Goal: Transaction & Acquisition: Purchase product/service

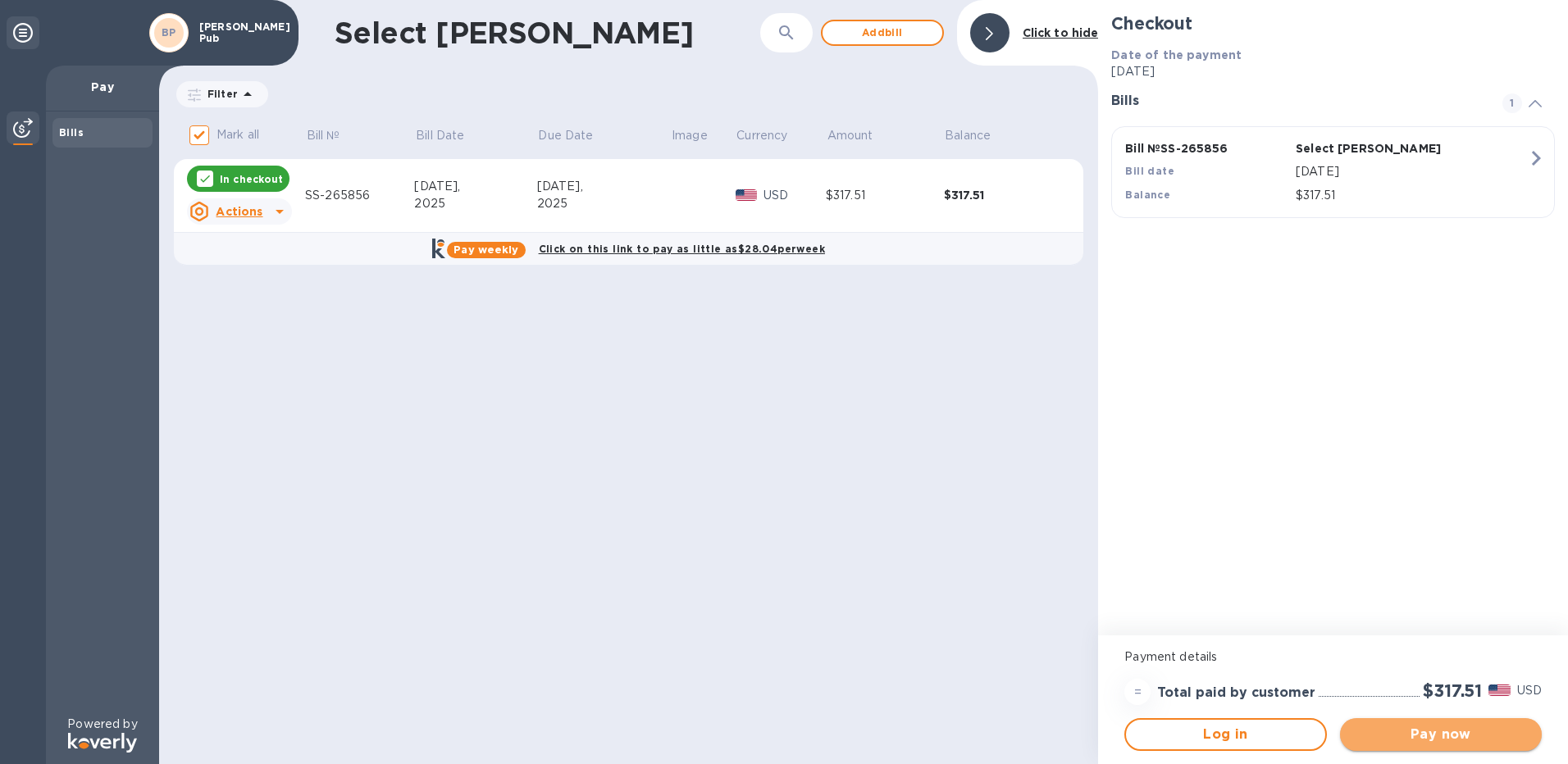
click at [1456, 739] on span "Pay now" at bounding box center [1441, 734] width 175 height 20
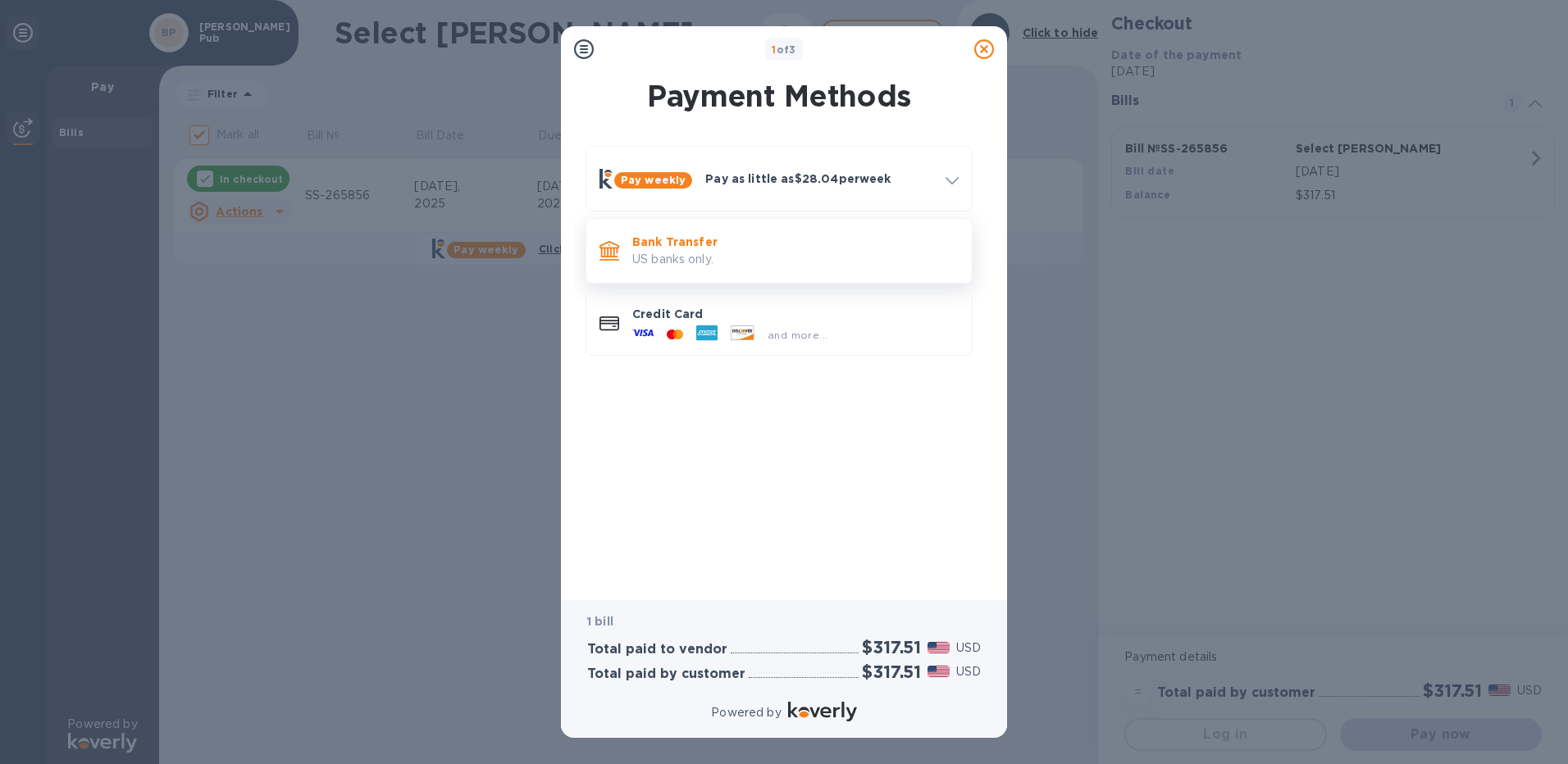
click at [692, 247] on p "Bank Transfer" at bounding box center [796, 241] width 327 height 17
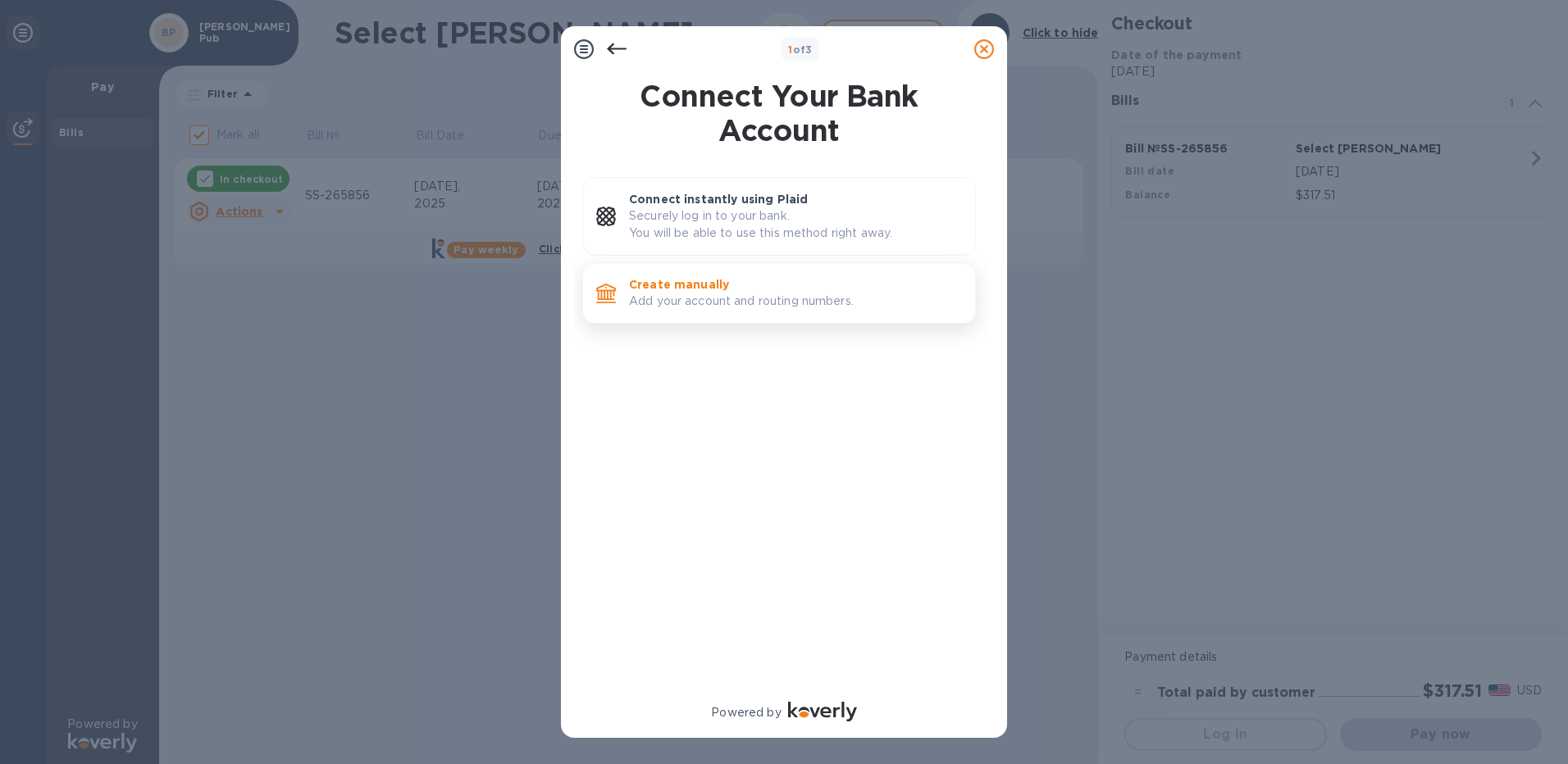
click at [719, 299] on p "Add your account and routing numbers." at bounding box center [796, 301] width 333 height 17
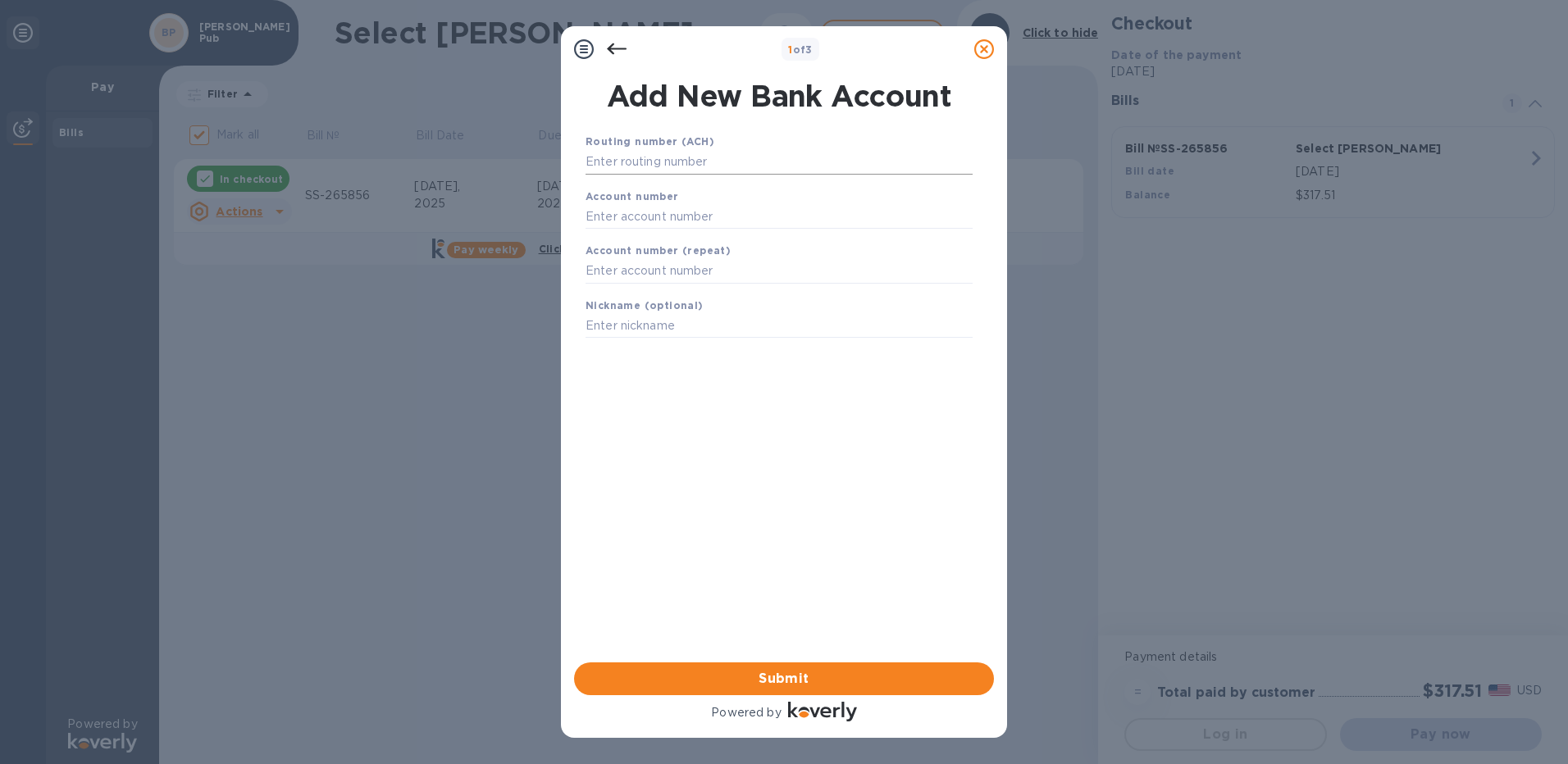
click at [667, 160] on input "text" at bounding box center [779, 162] width 387 height 24
type input "075901341"
click at [678, 241] on input "text" at bounding box center [779, 237] width 387 height 24
type input "11368825"
click at [674, 293] on input "text" at bounding box center [779, 292] width 387 height 24
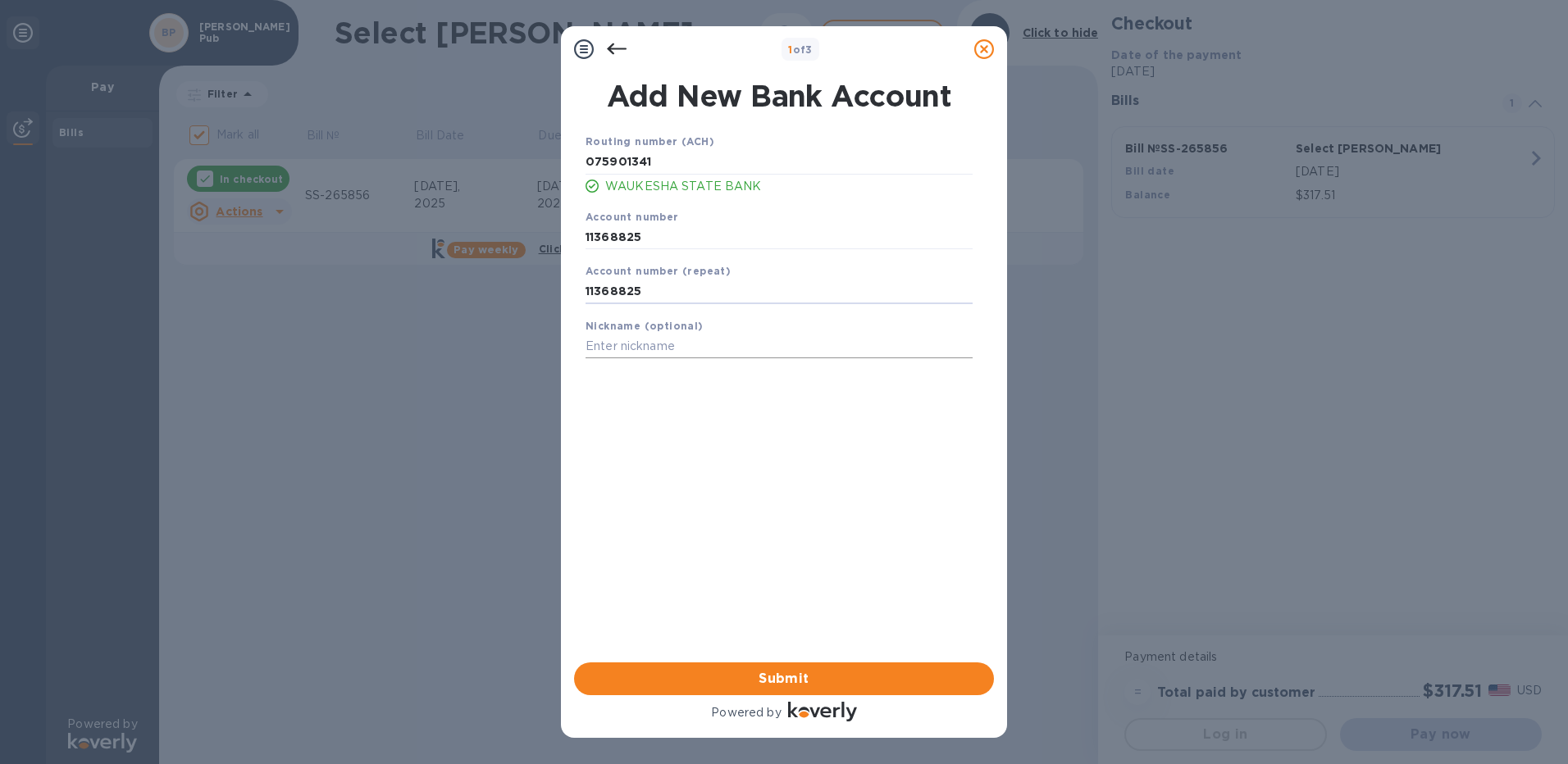
type input "11368825"
click at [675, 346] on input "text" at bounding box center [779, 347] width 387 height 24
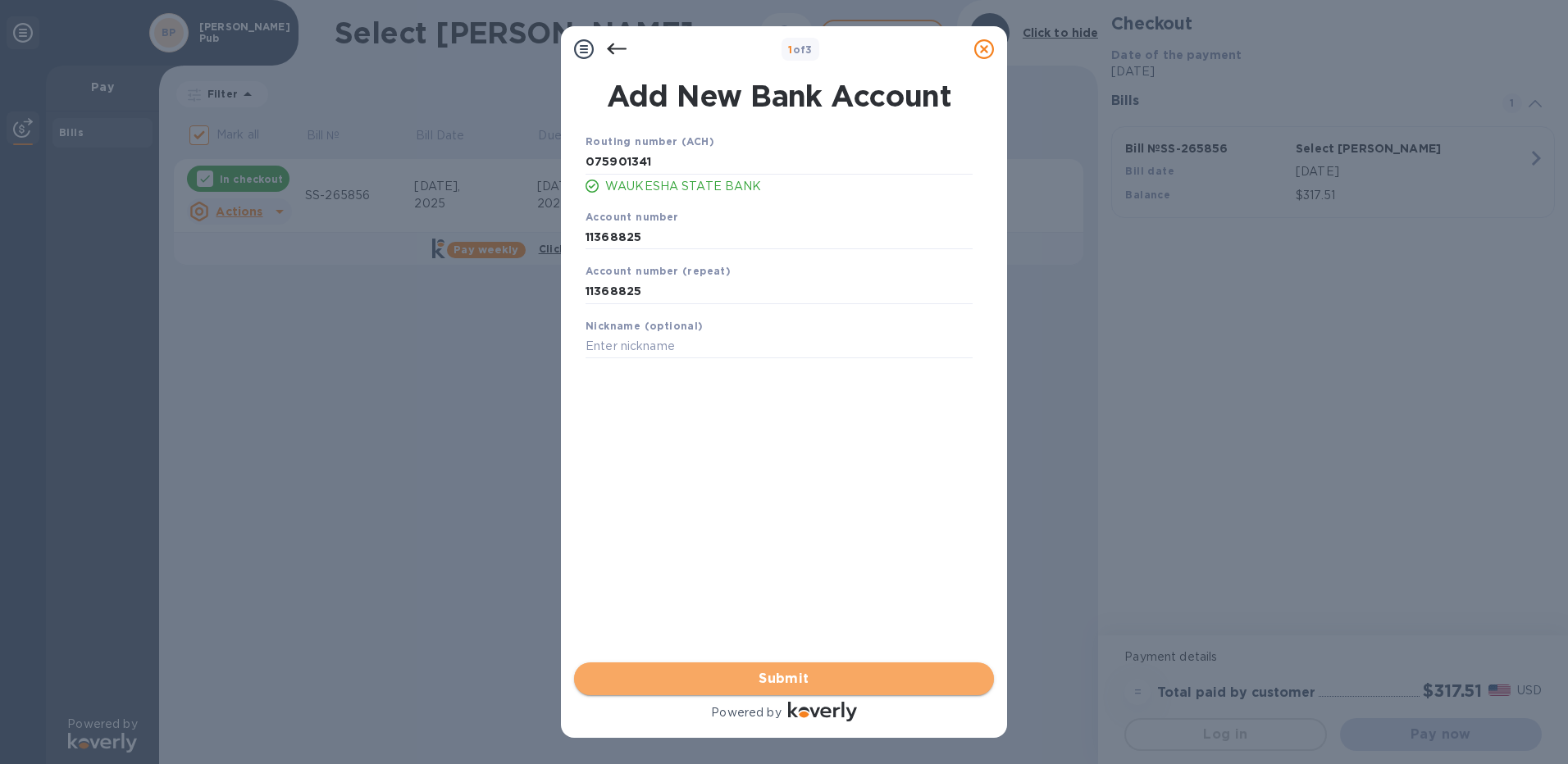
click at [790, 676] on span "Submit" at bounding box center [784, 679] width 394 height 20
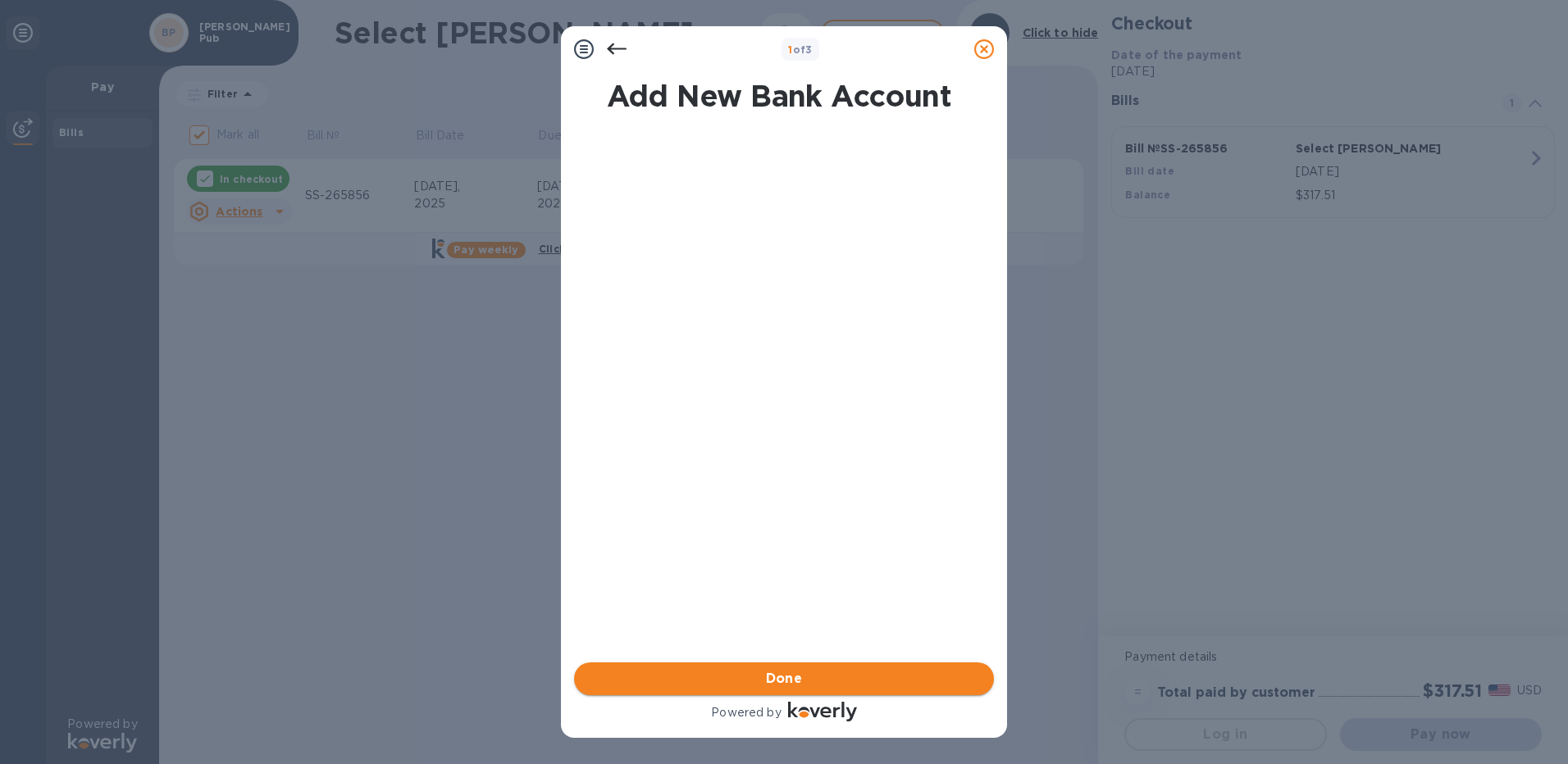
click at [790, 676] on span "Done" at bounding box center [784, 679] width 37 height 20
